Goal: Communication & Community: Answer question/provide support

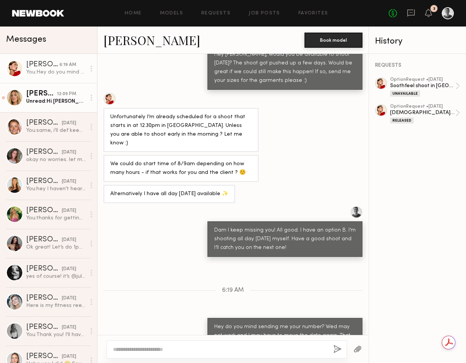
click at [56, 101] on div "Unread: Hi [PERSON_NAME], sorry for delay I try to not check work apps on weeke…" at bounding box center [56, 101] width 60 height 7
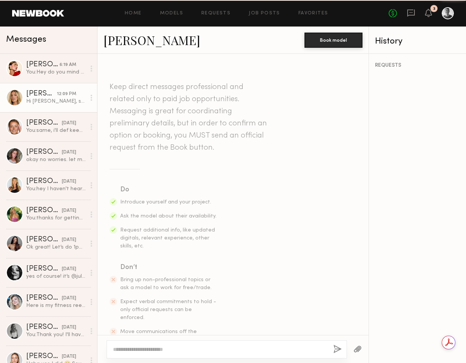
scroll to position [1083, 0]
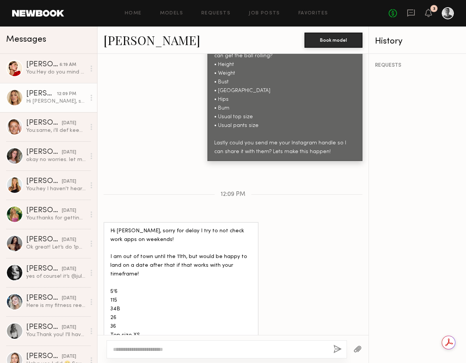
click at [158, 350] on textarea at bounding box center [220, 350] width 214 height 8
type textarea "*"
type textarea "**********"
click at [335, 351] on button "button" at bounding box center [337, 349] width 8 height 9
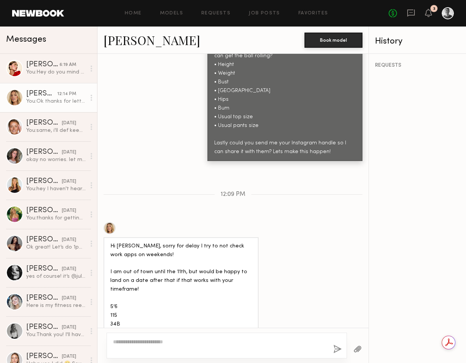
scroll to position [1177, 0]
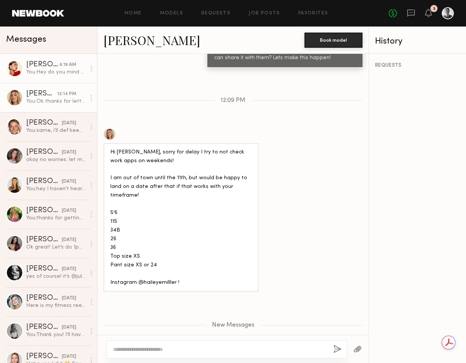
click at [55, 67] on div "[PERSON_NAME]" at bounding box center [42, 65] width 33 height 8
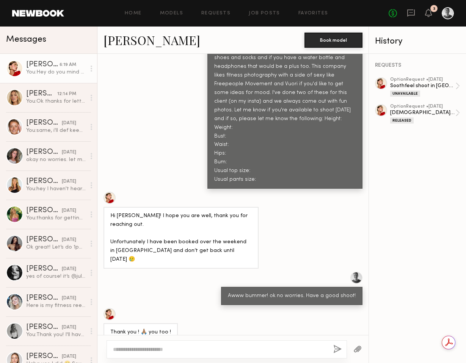
scroll to position [865, 0]
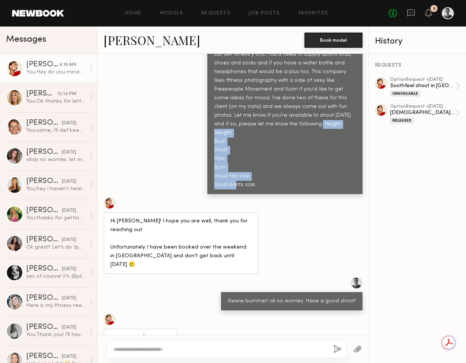
drag, startPoint x: 251, startPoint y: 163, endPoint x: 211, endPoint y: 109, distance: 66.9
click at [211, 109] on div "Hey [PERSON_NAME] thanks for applying to yet another casting! My client is inte…" at bounding box center [284, 85] width 155 height 218
drag, startPoint x: 266, startPoint y: 110, endPoint x: 273, endPoint y: 166, distance: 56.5
click at [273, 166] on div "Hey [PERSON_NAME] thanks for applying to yet another casting! My client is inte…" at bounding box center [284, 85] width 155 height 218
copy div "Height: Weight: Bust: Waist: Hips: Bum: Usual top size: Usual pants size:"
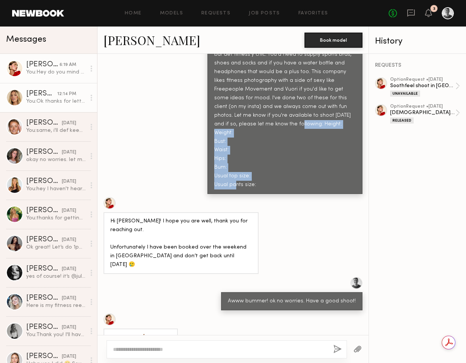
click at [44, 96] on div "[PERSON_NAME]" at bounding box center [41, 94] width 31 height 8
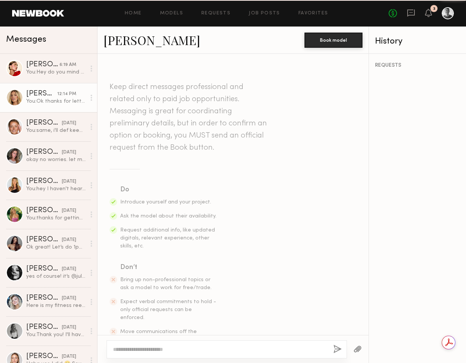
scroll to position [1120, 0]
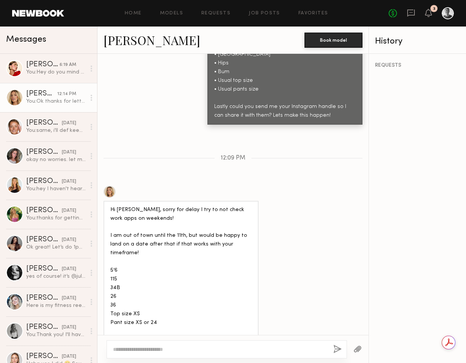
click at [163, 290] on div "Hi [PERSON_NAME], sorry for delay I try to not check work apps on weekends! I a…" at bounding box center [180, 275] width 141 height 139
drag, startPoint x: 175, startPoint y: 298, endPoint x: 185, endPoint y: 298, distance: 10.6
click at [185, 298] on div "Hi [PERSON_NAME], sorry for delay I try to not check work apps on weekends! I a…" at bounding box center [180, 275] width 141 height 139
drag, startPoint x: 136, startPoint y: 298, endPoint x: 170, endPoint y: 298, distance: 33.4
click at [171, 298] on div "Hi [PERSON_NAME], sorry for delay I try to not check work apps on weekends! I a…" at bounding box center [180, 275] width 141 height 139
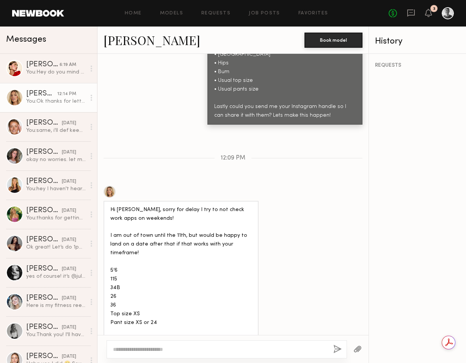
drag, startPoint x: 174, startPoint y: 299, endPoint x: 138, endPoint y: 298, distance: 36.0
click at [136, 298] on div "Hi [PERSON_NAME], sorry for delay I try to not check work apps on weekends! I a…" at bounding box center [180, 275] width 141 height 139
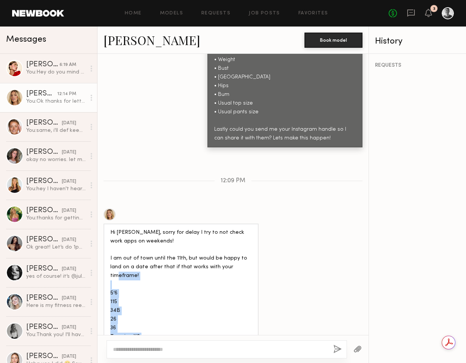
drag, startPoint x: 160, startPoint y: 305, endPoint x: 97, endPoint y: 250, distance: 83.0
click at [98, 250] on div "Hi [PERSON_NAME], sorry for delay I try to not check work apps on weekends! I a…" at bounding box center [232, 290] width 271 height 164
copy div "5’6 115 34B 26 36 Top size XS Pant size XS or 24"
click at [39, 69] on div "You: Hey do you mind sending me your number? Wed may not work and I may have to…" at bounding box center [56, 72] width 60 height 7
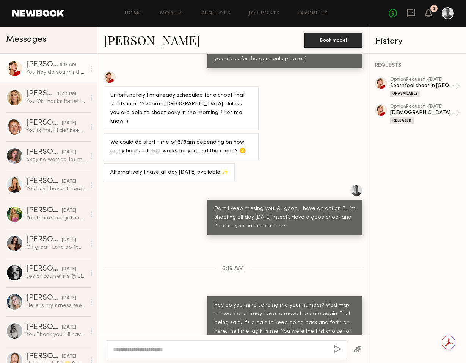
scroll to position [1264, 0]
